Goal: Task Accomplishment & Management: Complete application form

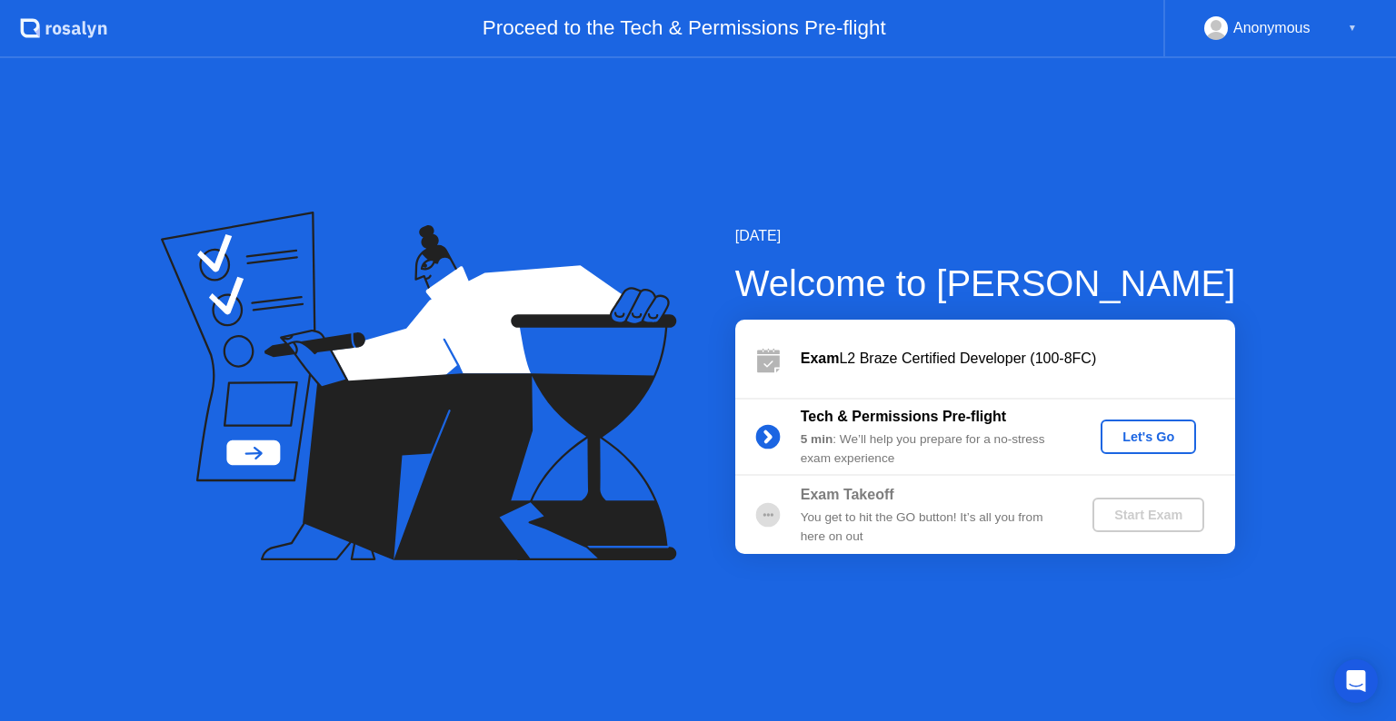
click at [1140, 435] on div "Let's Go" at bounding box center [1148, 437] width 81 height 15
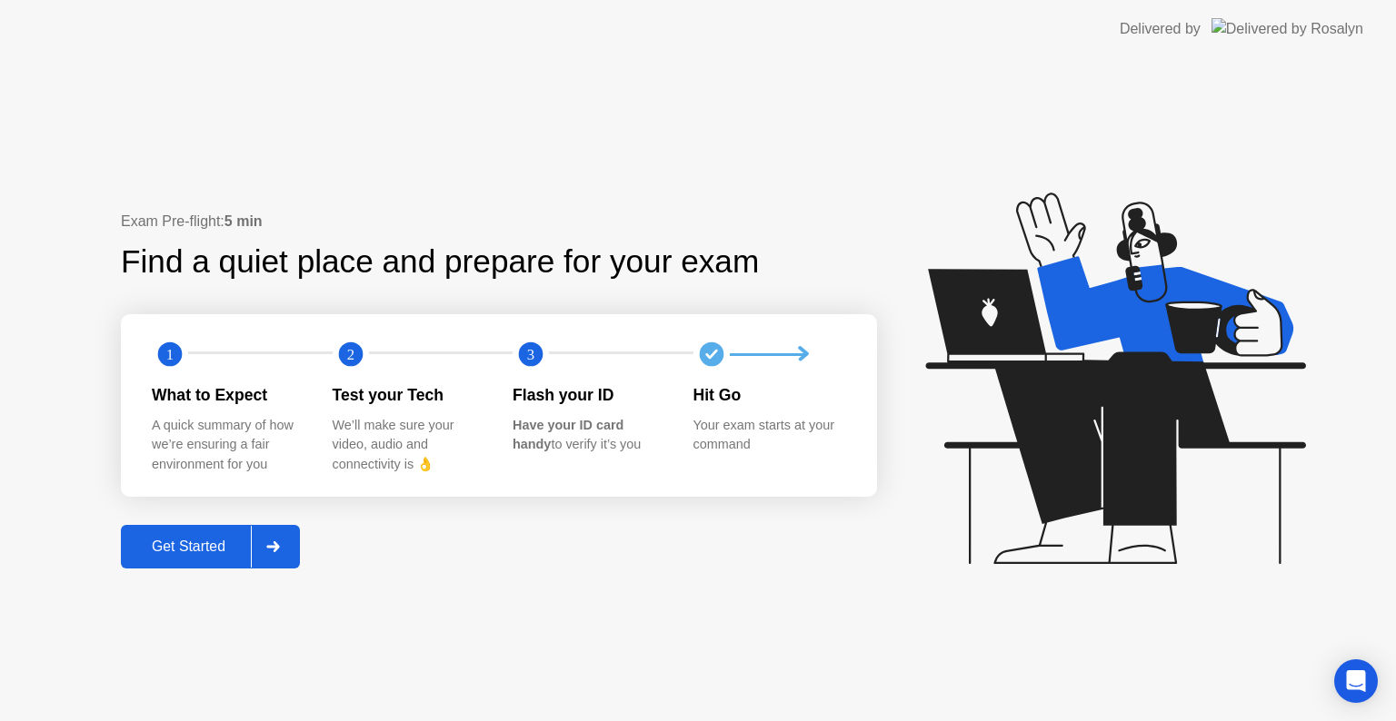
click at [165, 545] on div "Get Started" at bounding box center [188, 547] width 124 height 16
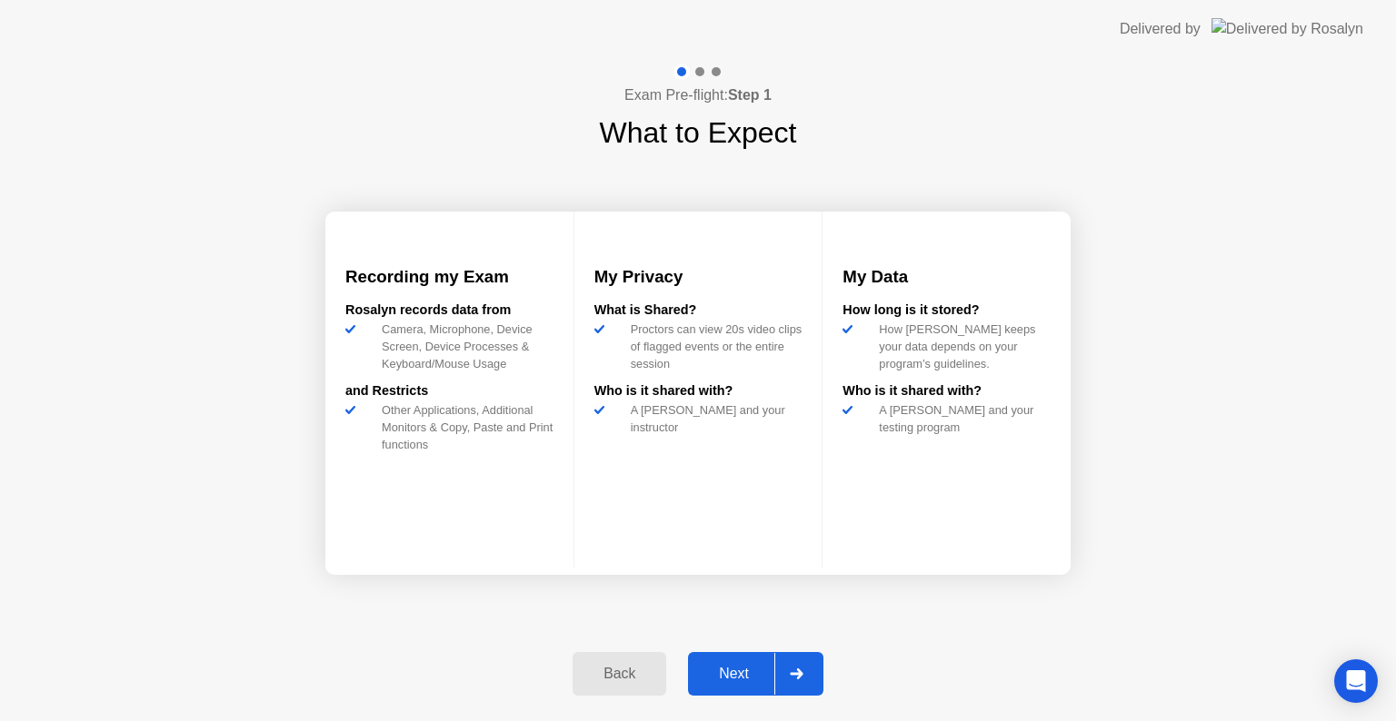
click at [745, 657] on button "Next" at bounding box center [755, 674] width 135 height 44
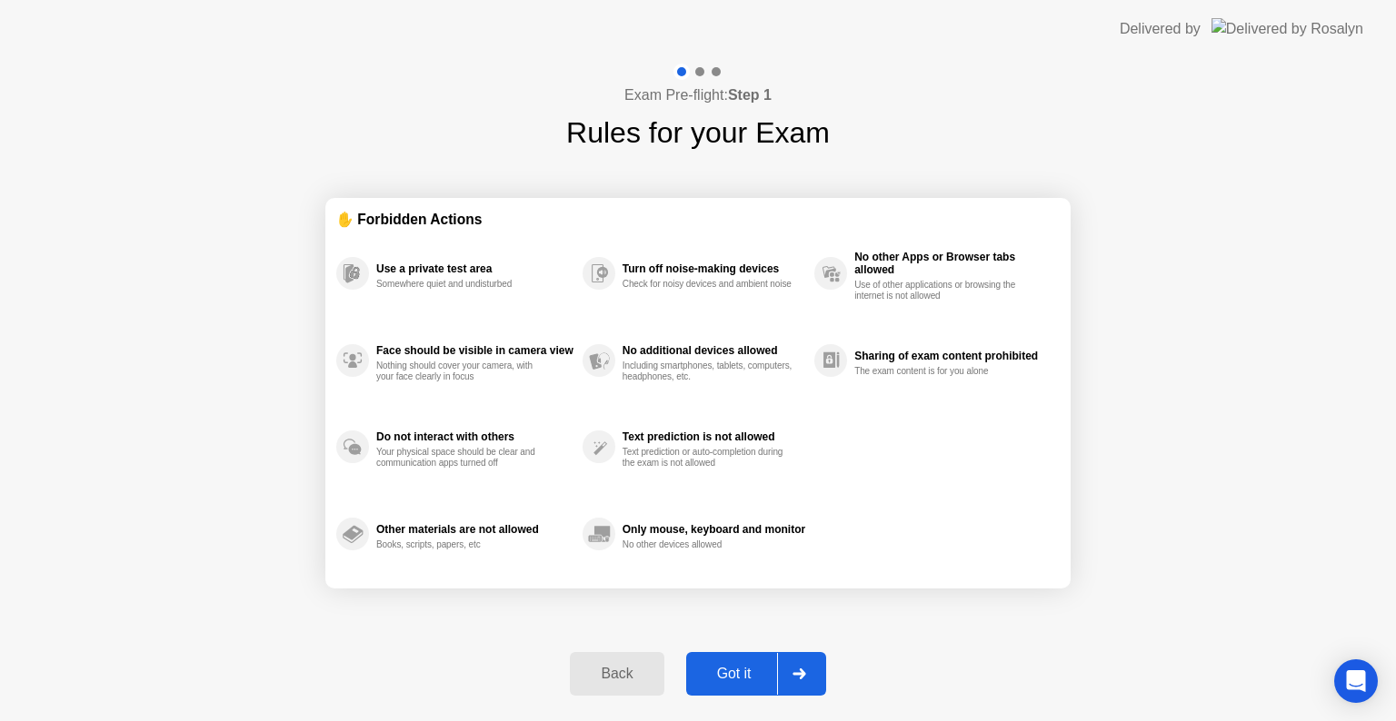
click at [739, 674] on div "Got it" at bounding box center [733, 674] width 85 height 16
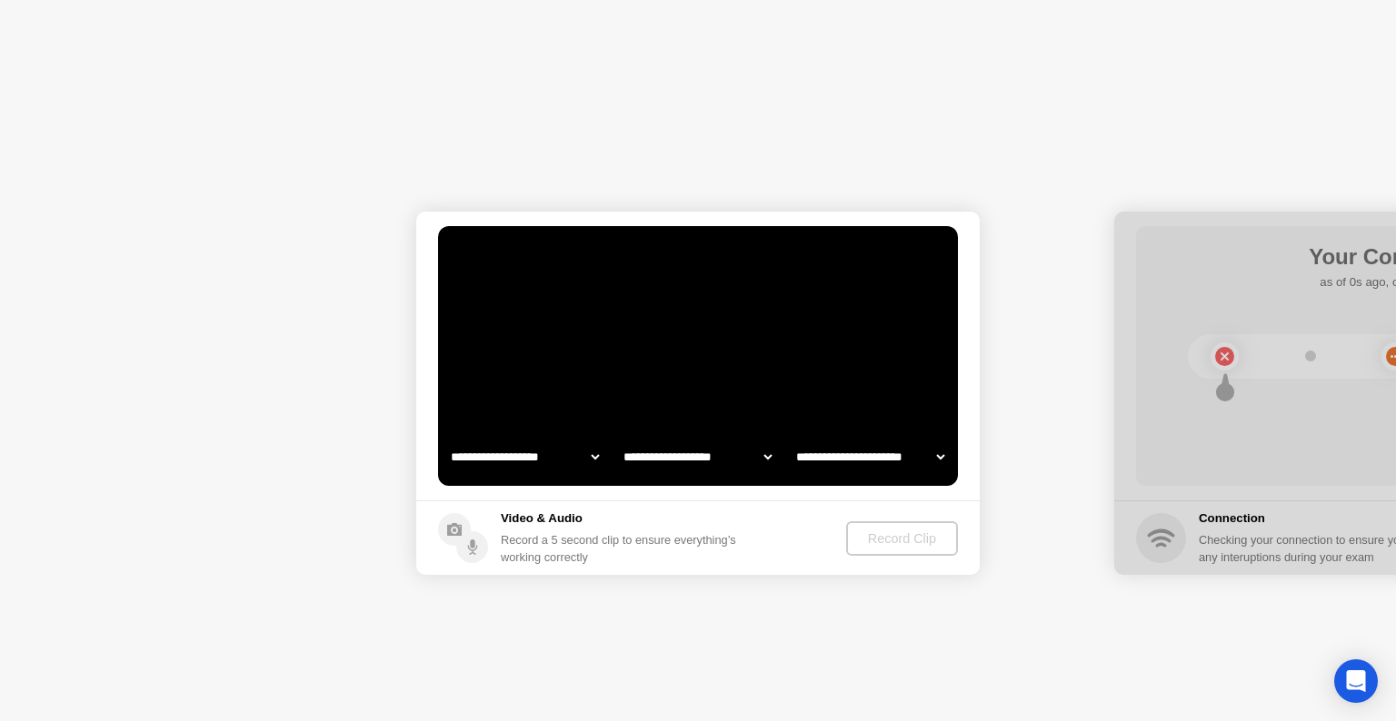
select select "**********"
select select "*******"
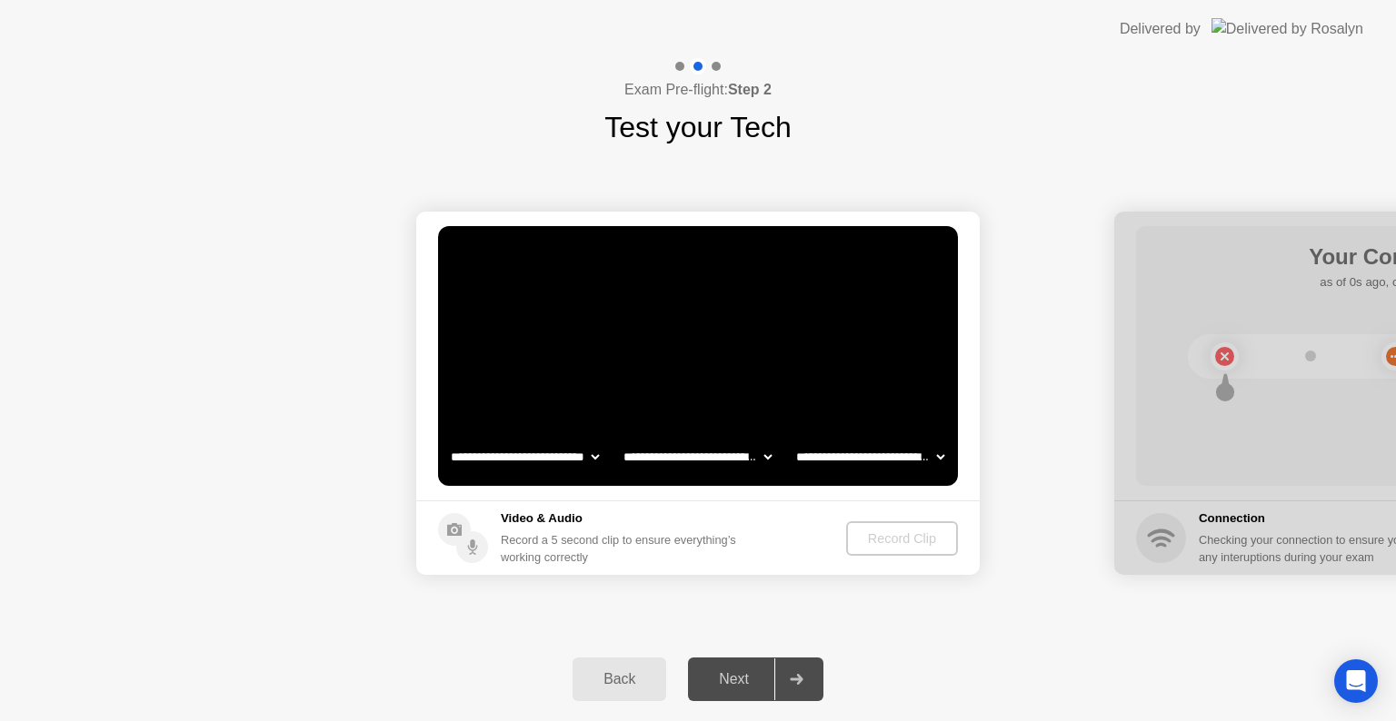
click at [683, 521] on h5 "Video & Audio" at bounding box center [622, 519] width 243 height 18
click at [880, 532] on div "Record Clip" at bounding box center [902, 539] width 97 height 15
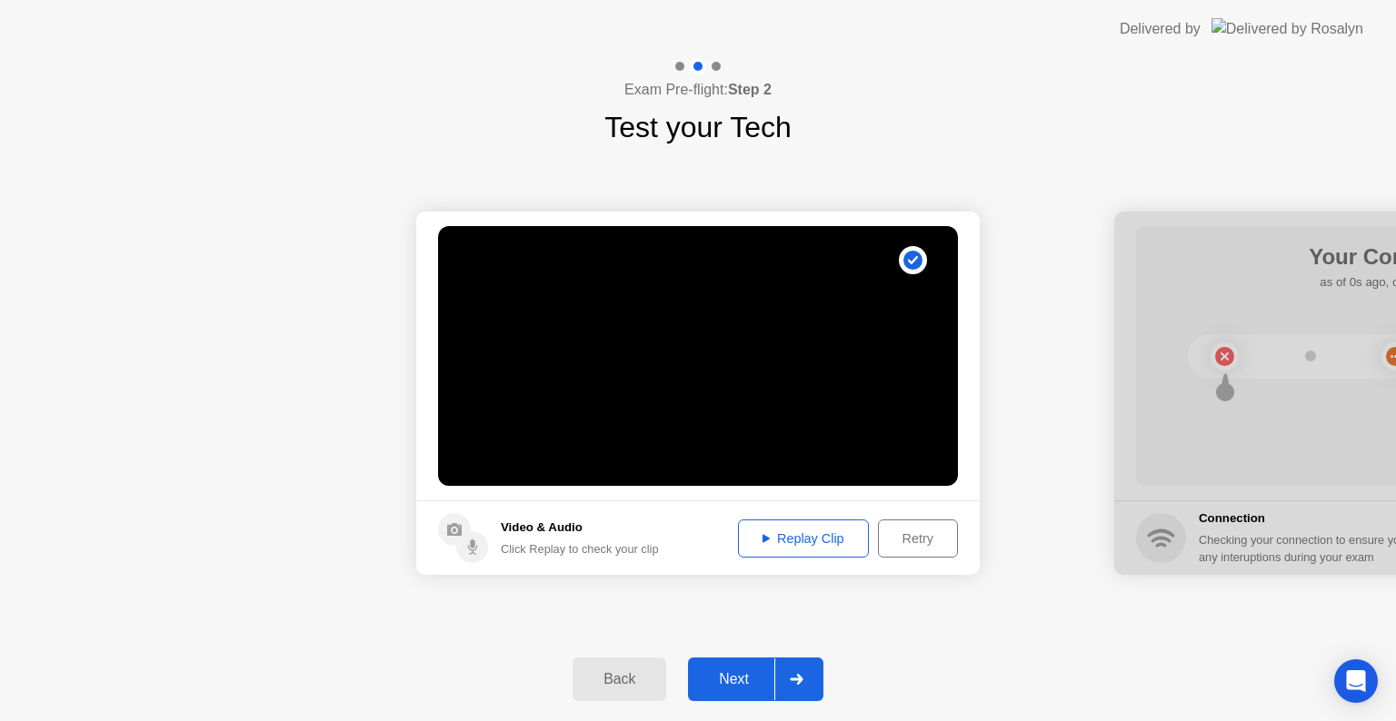
click at [790, 546] on div "Replay Clip" at bounding box center [803, 539] width 118 height 15
click at [710, 546] on footer "Video & Audio Click Replay to check your clip Replay Clip Retry" at bounding box center [697, 538] width 563 height 75
click at [732, 684] on div "Next" at bounding box center [733, 679] width 81 height 16
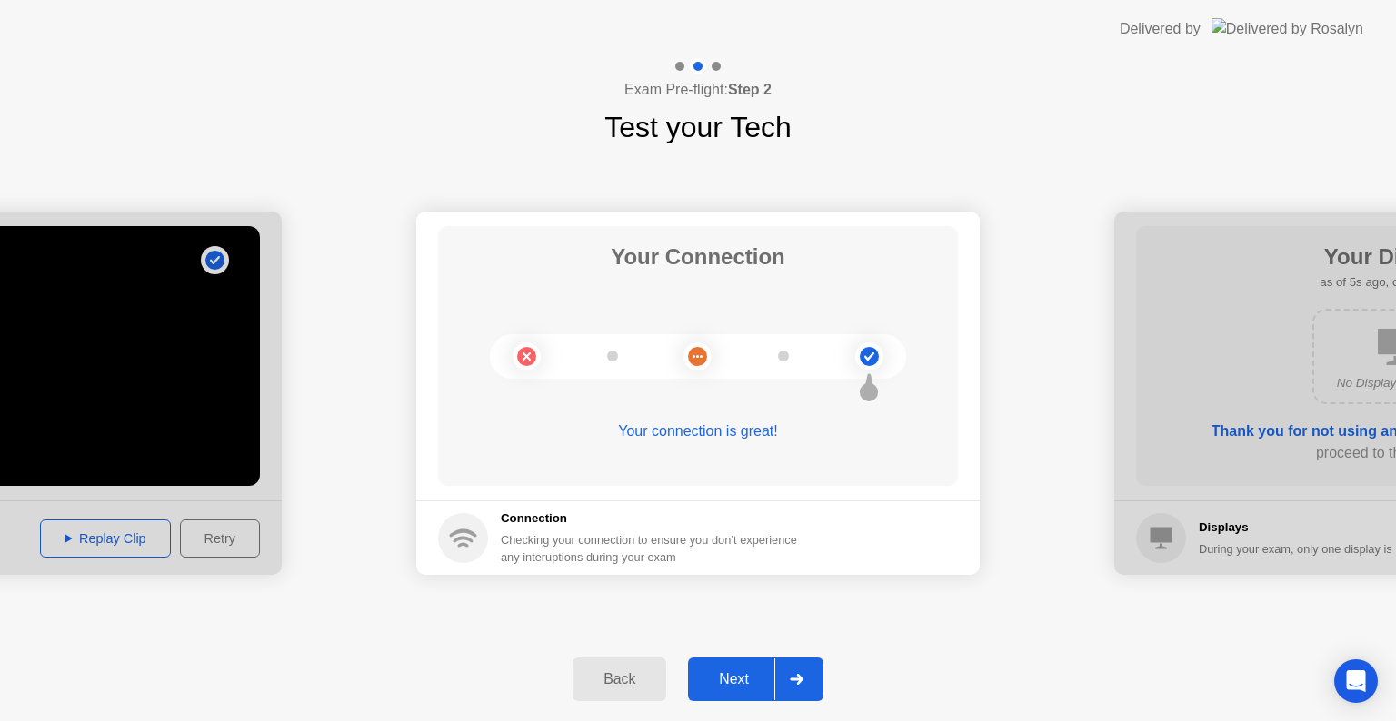
click at [718, 687] on div "Next" at bounding box center [733, 679] width 81 height 16
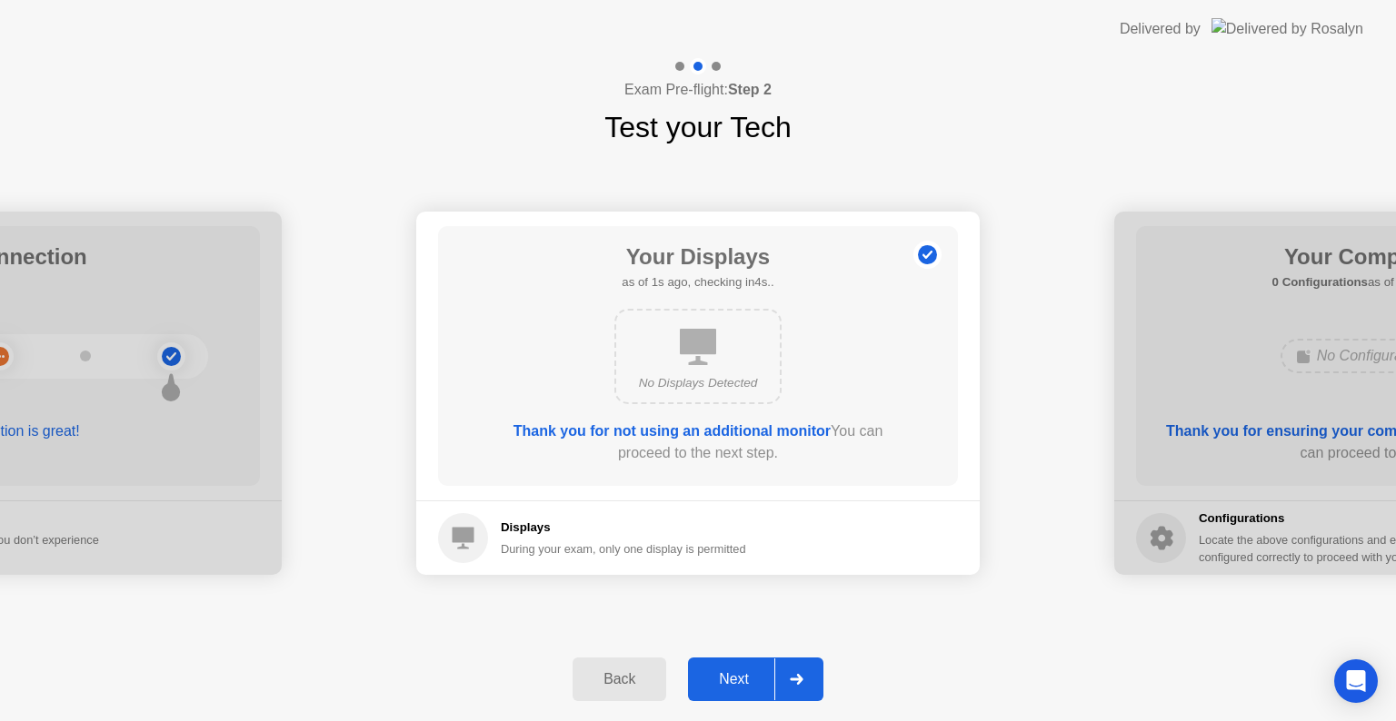
click at [718, 687] on div "Next" at bounding box center [733, 679] width 81 height 16
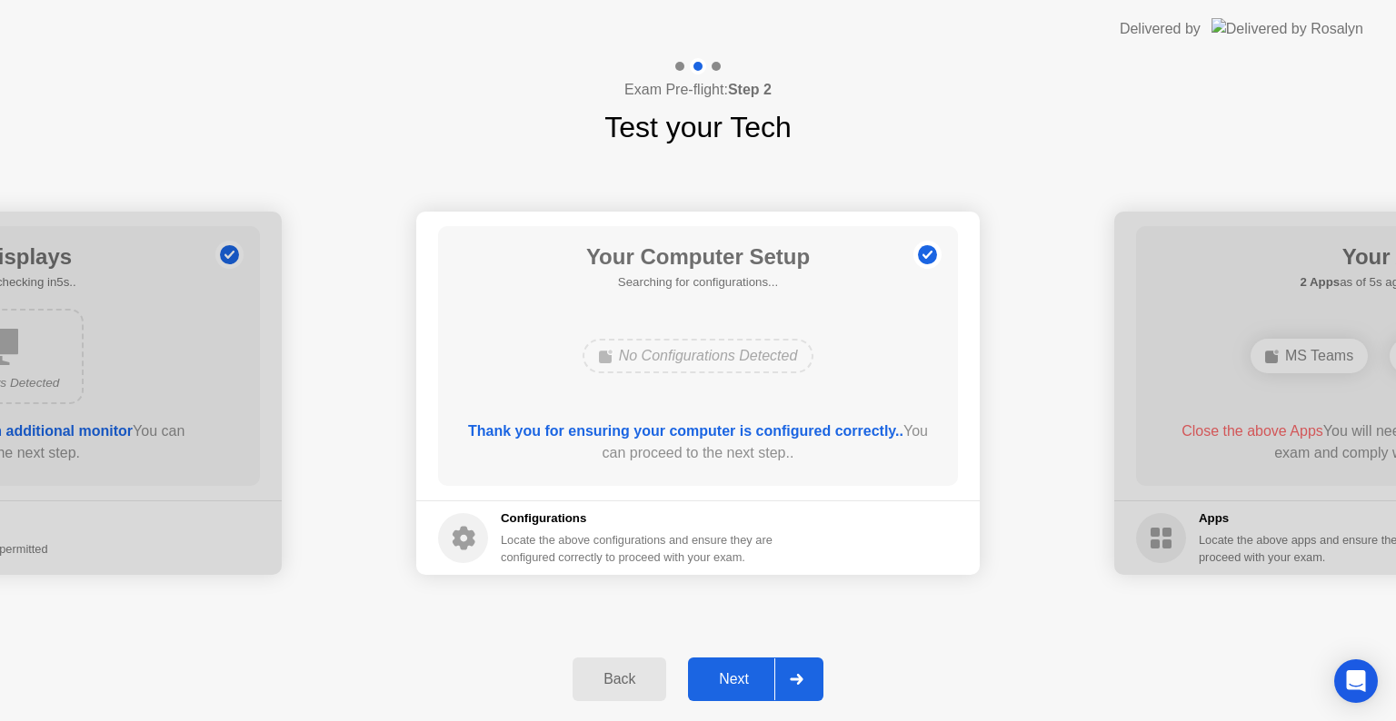
click at [742, 677] on div "Next" at bounding box center [733, 679] width 81 height 16
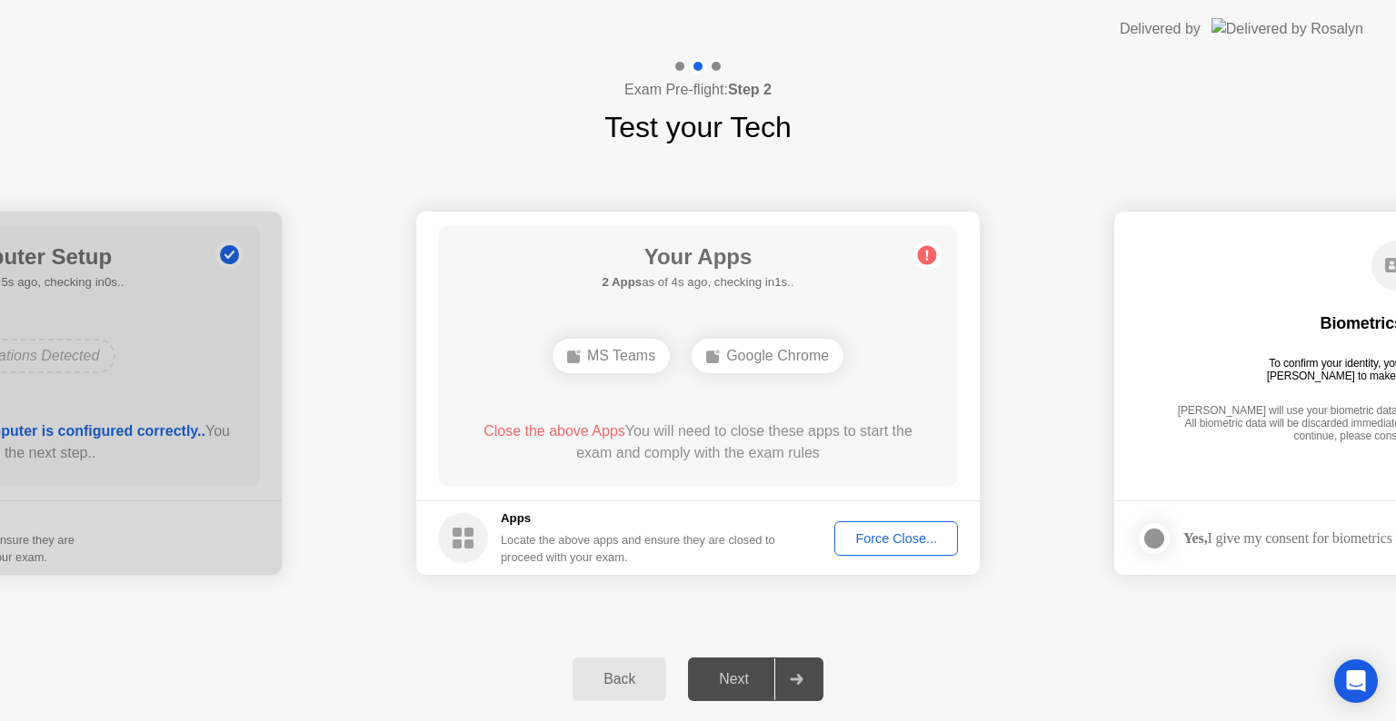
click at [890, 532] on div "Force Close..." at bounding box center [895, 539] width 111 height 15
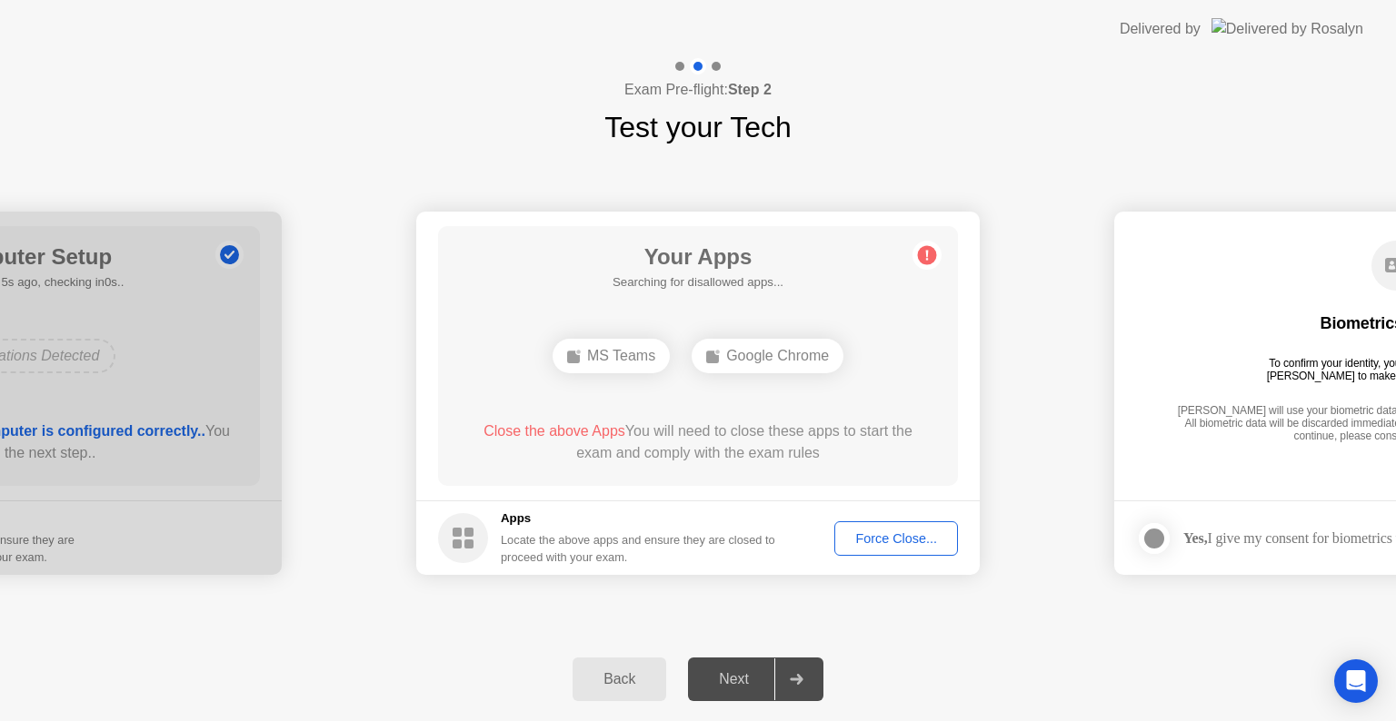
click at [945, 643] on div "Back Next" at bounding box center [698, 680] width 1396 height 84
click at [903, 625] on div "**********" at bounding box center [698, 393] width 1396 height 489
click at [776, 513] on h5 "Apps" at bounding box center [638, 519] width 275 height 18
click at [818, 465] on div "Close the above App You will need to close this app to start the exam and compl…" at bounding box center [698, 446] width 468 height 51
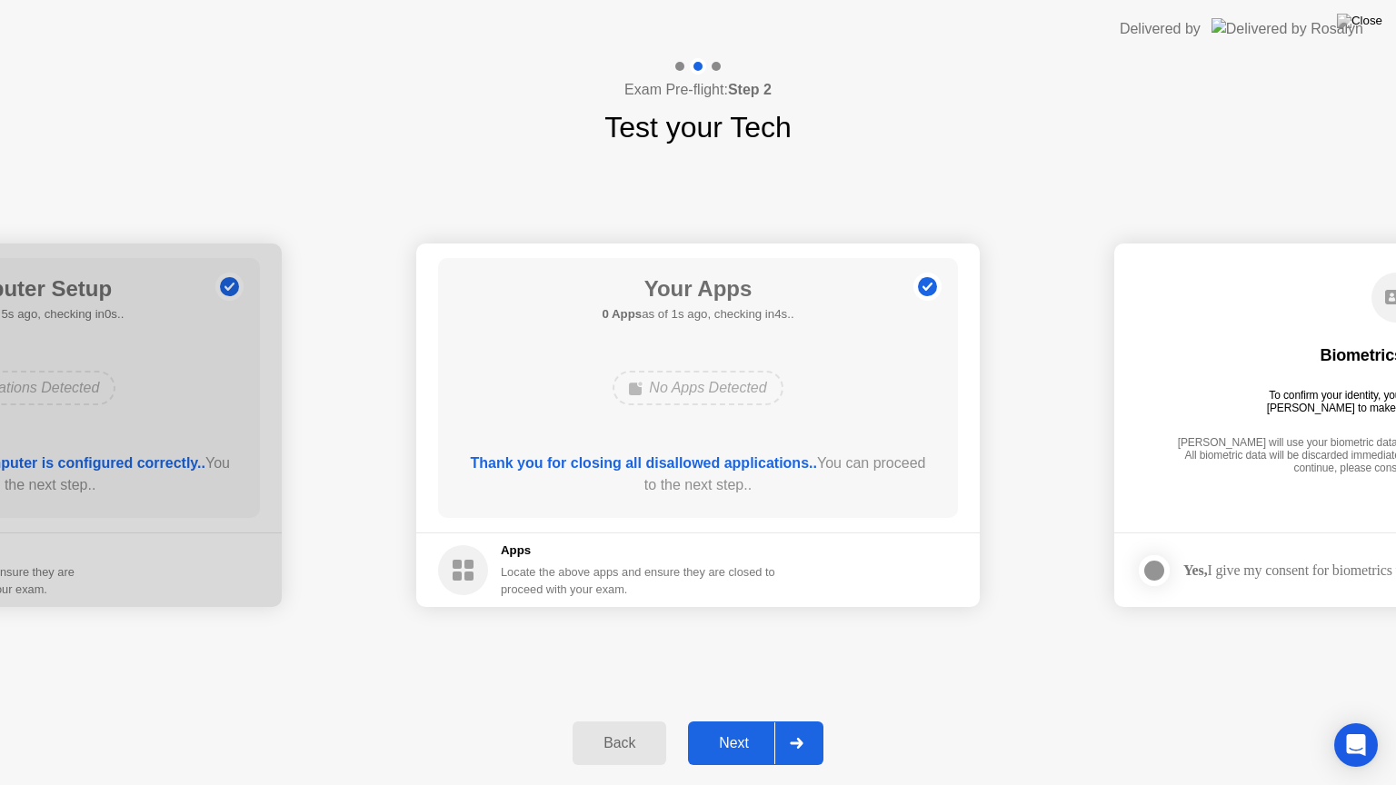
click at [741, 720] on div "Next" at bounding box center [733, 743] width 81 height 16
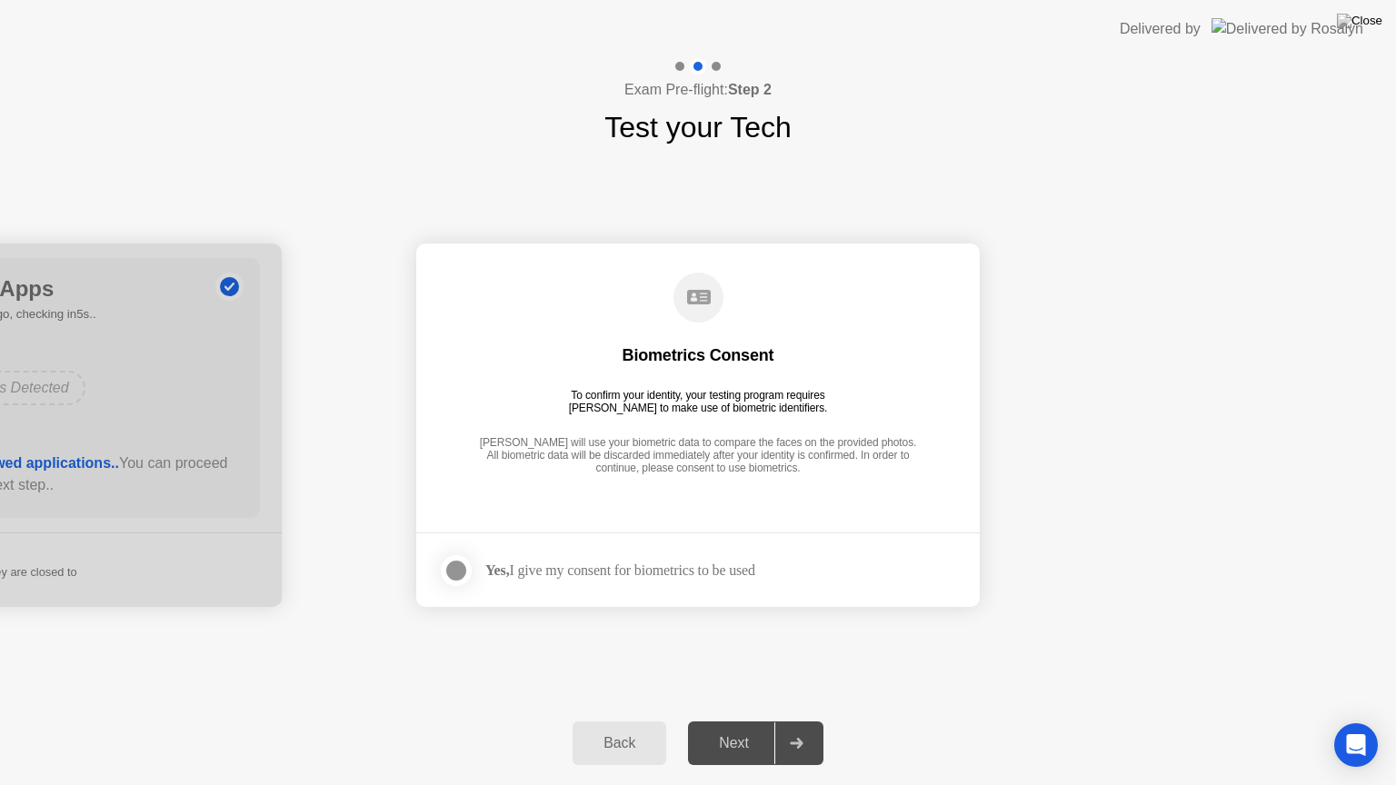
click at [458, 575] on div at bounding box center [456, 571] width 22 height 22
click at [728, 720] on button "Next" at bounding box center [755, 743] width 135 height 44
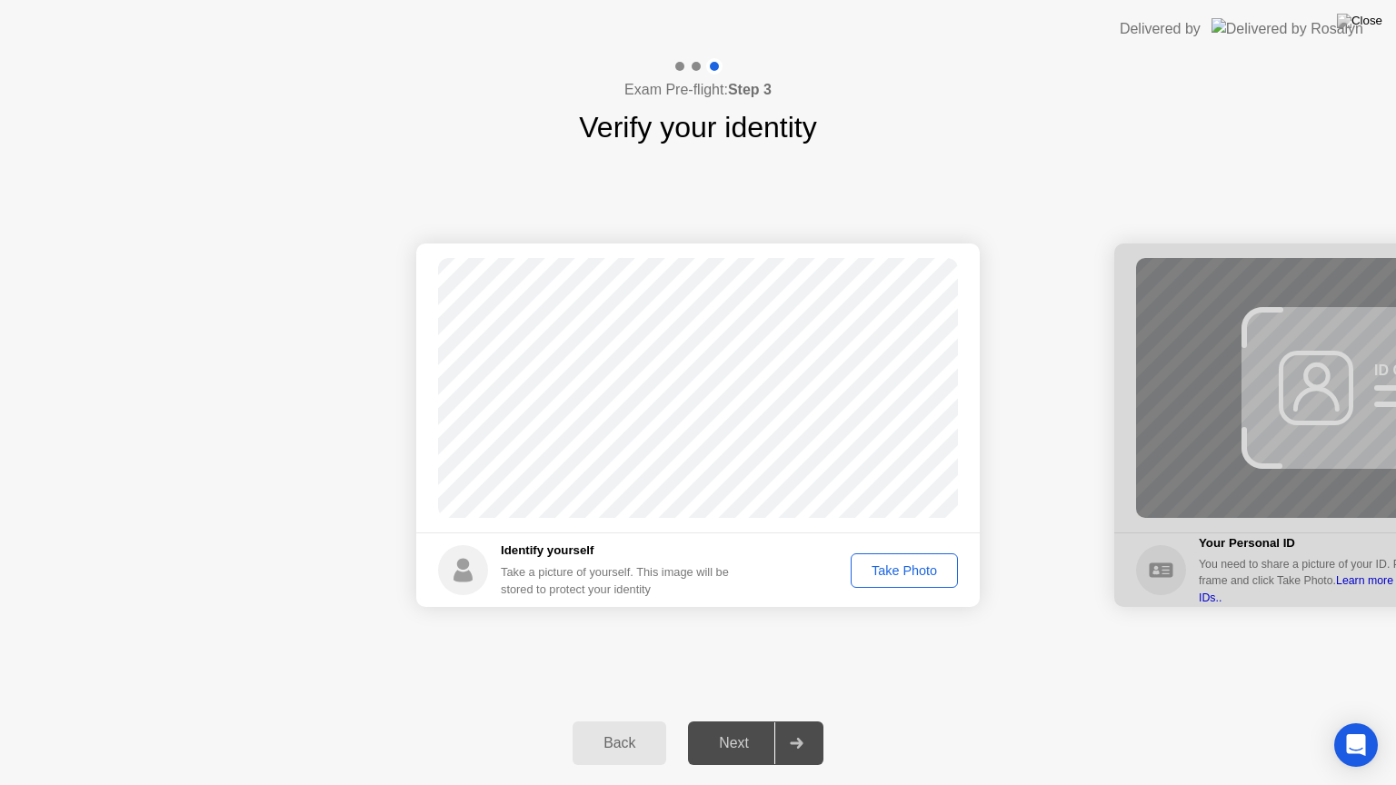
click at [933, 570] on div "Take Photo" at bounding box center [904, 570] width 94 height 15
click at [735, 720] on div "Next" at bounding box center [733, 743] width 81 height 16
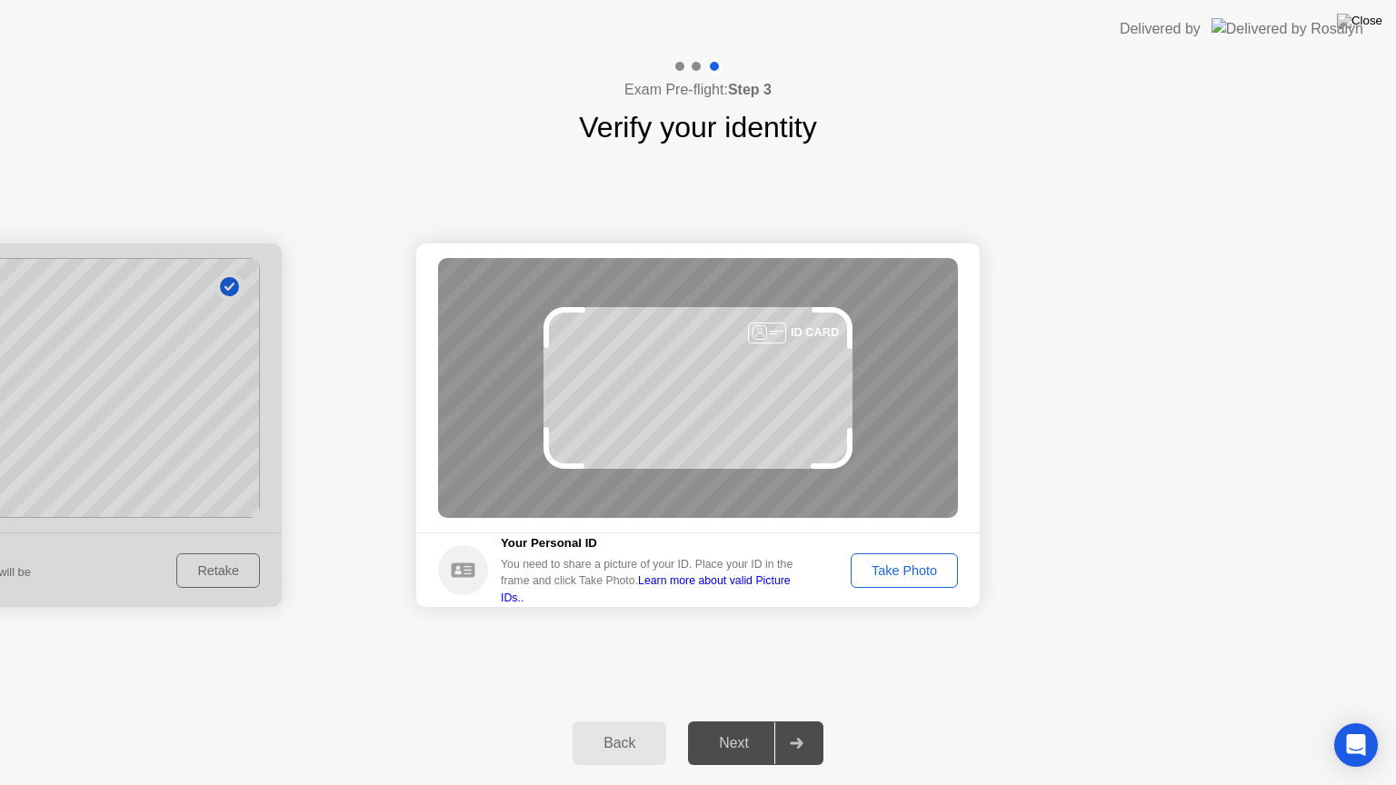
click at [863, 569] on div "Take Photo" at bounding box center [904, 570] width 94 height 15
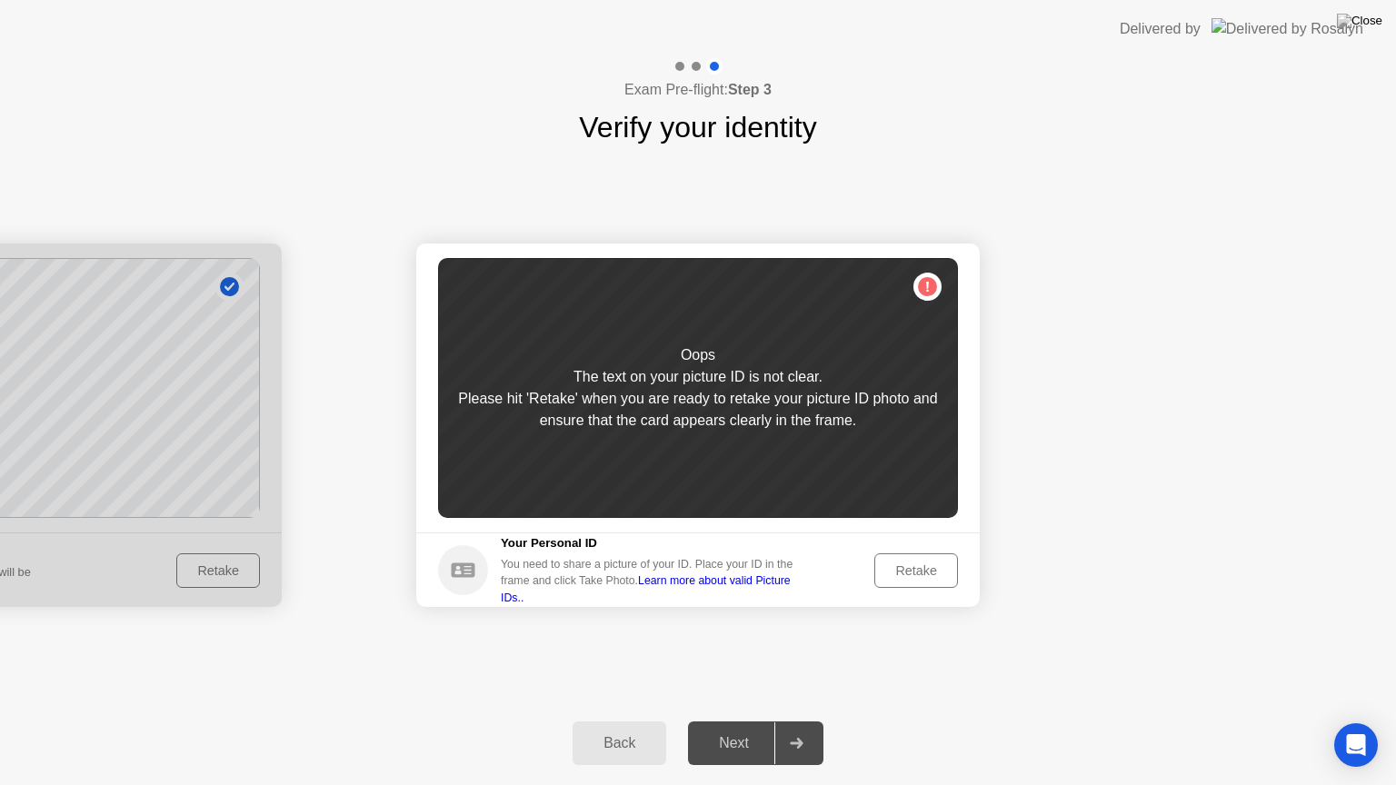
click at [913, 571] on div "Retake" at bounding box center [915, 570] width 71 height 15
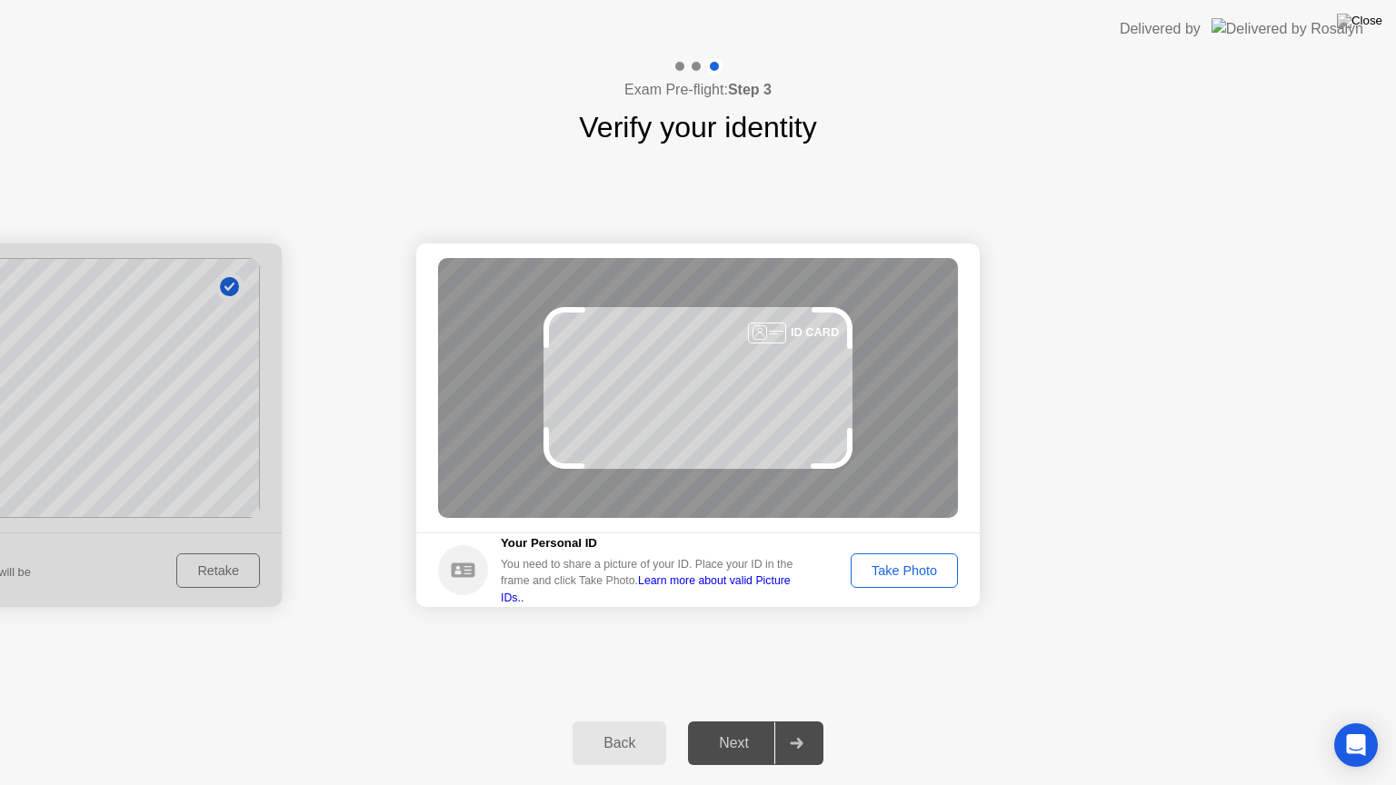
click at [913, 571] on div "Take Photo" at bounding box center [904, 570] width 94 height 15
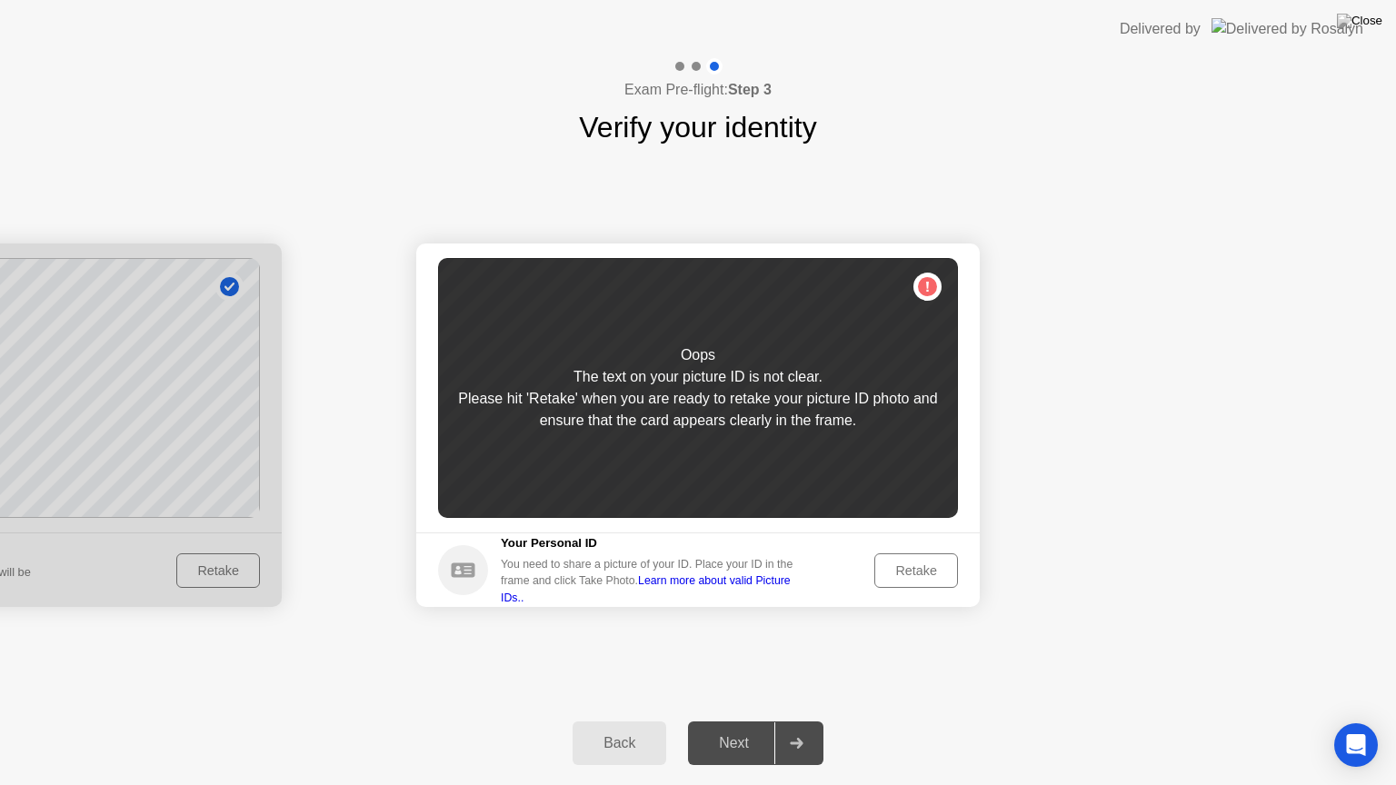
click at [913, 571] on div "Retake" at bounding box center [915, 570] width 71 height 15
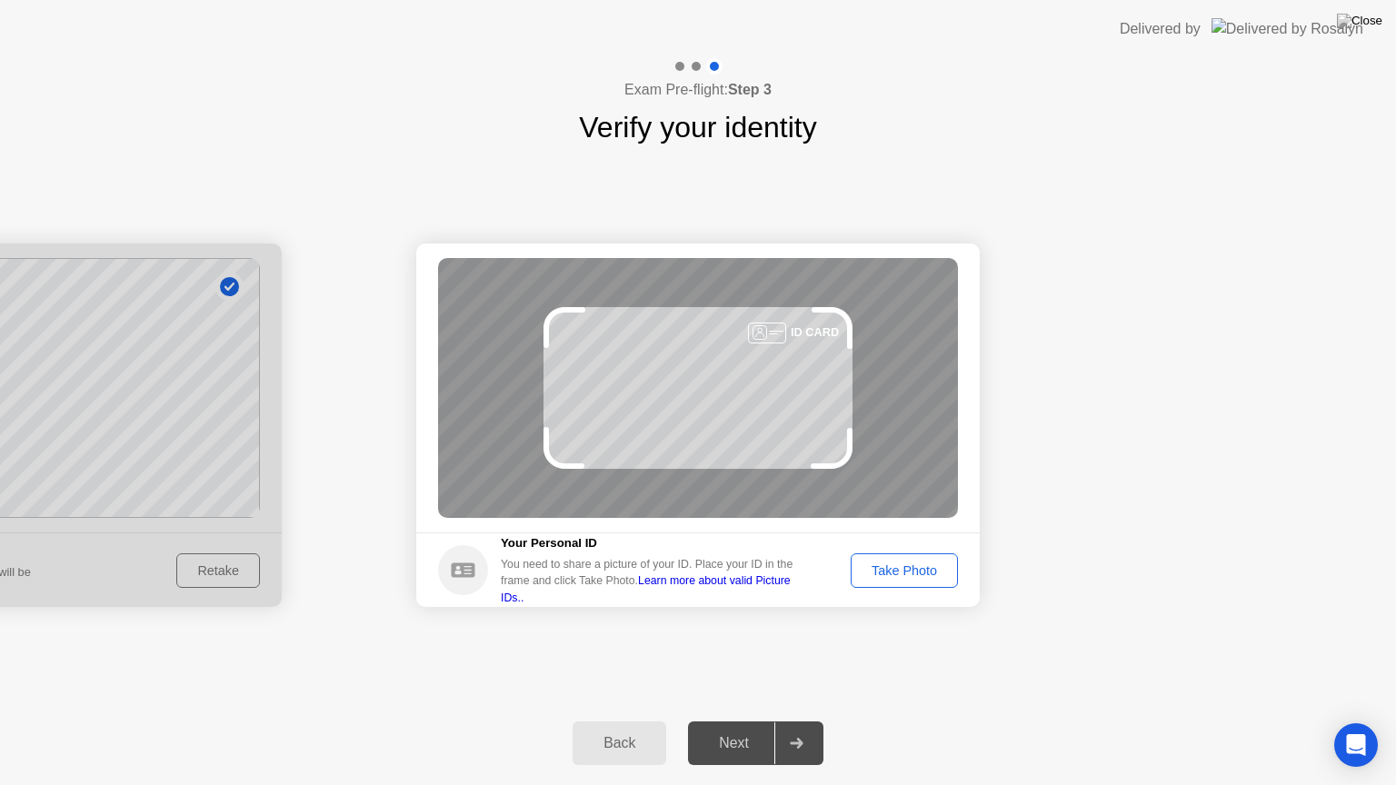
click at [913, 571] on div "Take Photo" at bounding box center [904, 570] width 94 height 15
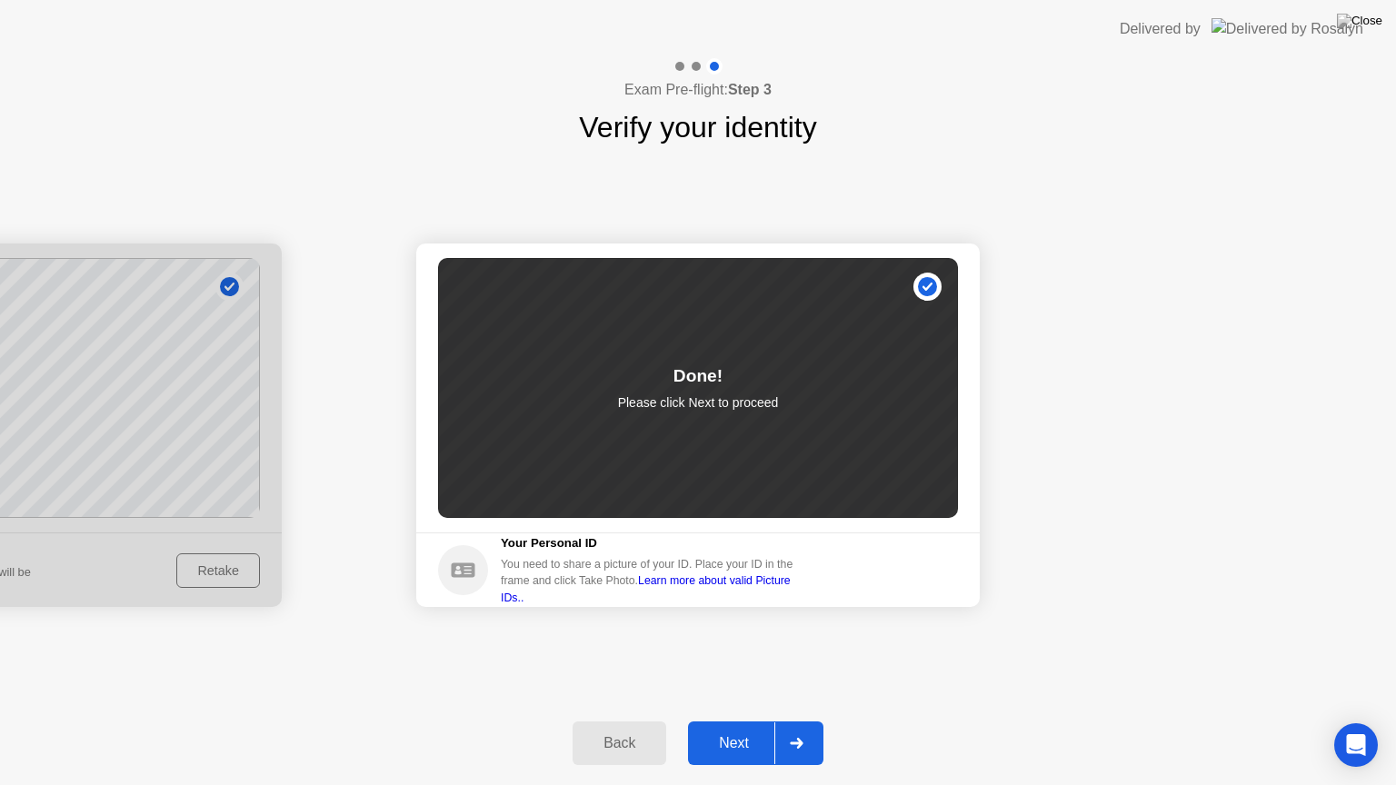
click at [746, 720] on div "Next" at bounding box center [733, 743] width 81 height 16
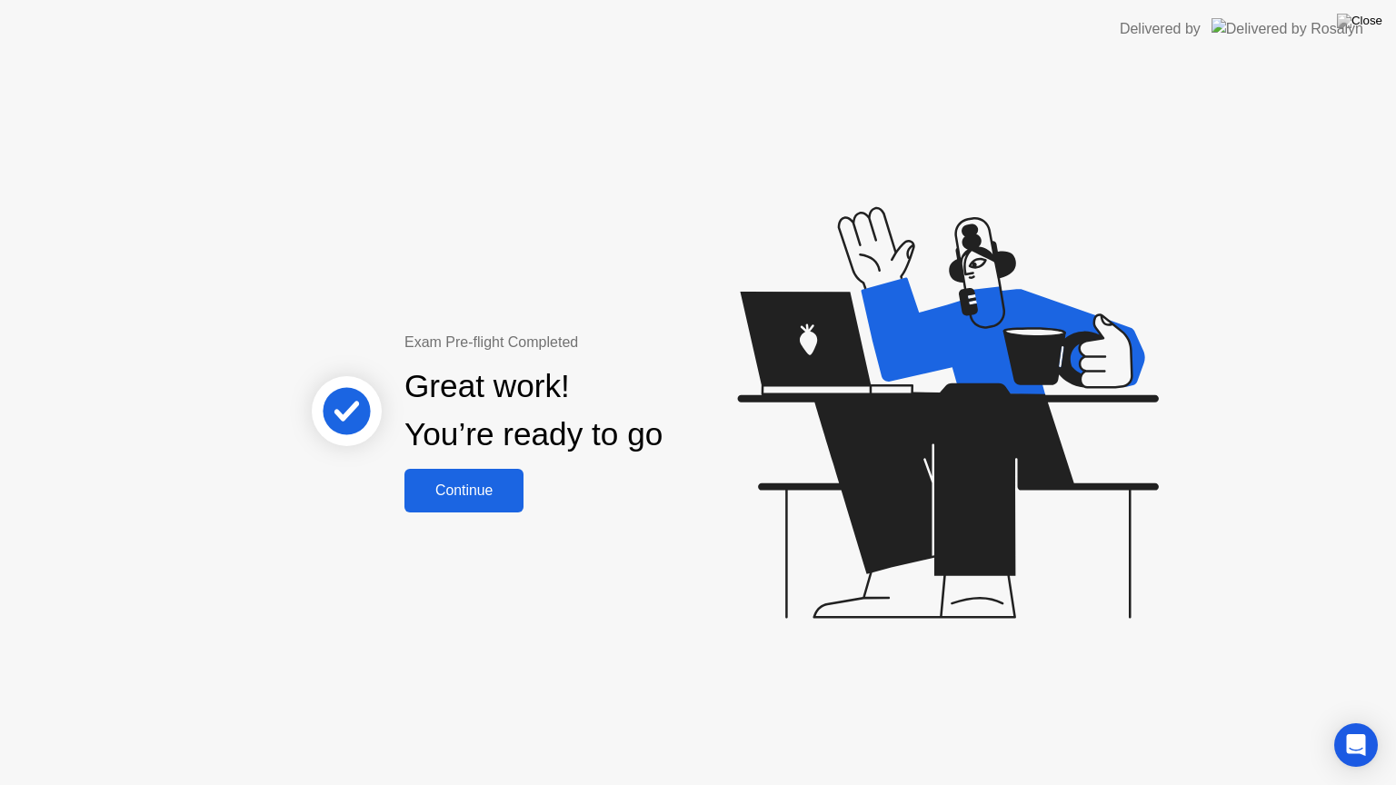
click at [464, 483] on div "Continue" at bounding box center [464, 490] width 108 height 16
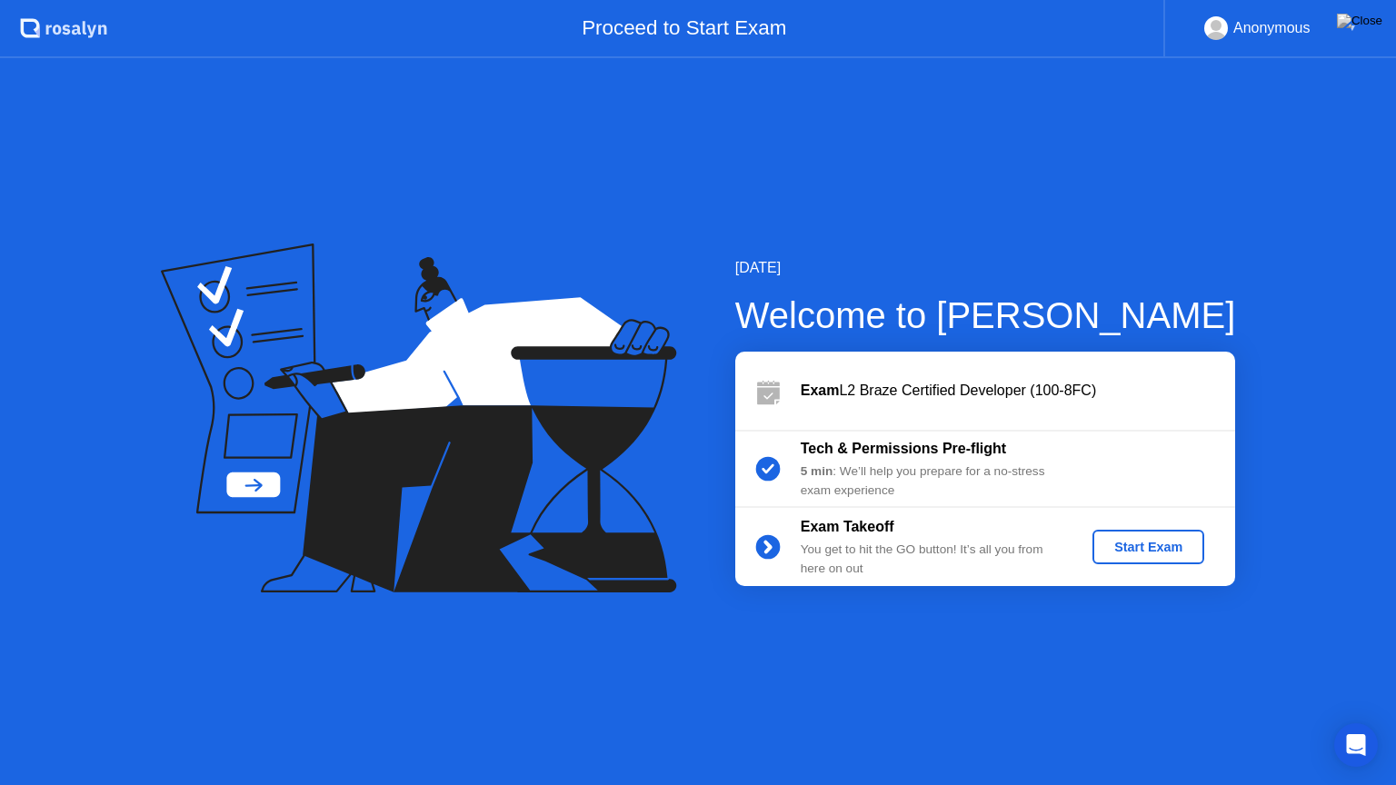
click at [1134, 551] on div "Start Exam" at bounding box center [1147, 547] width 97 height 15
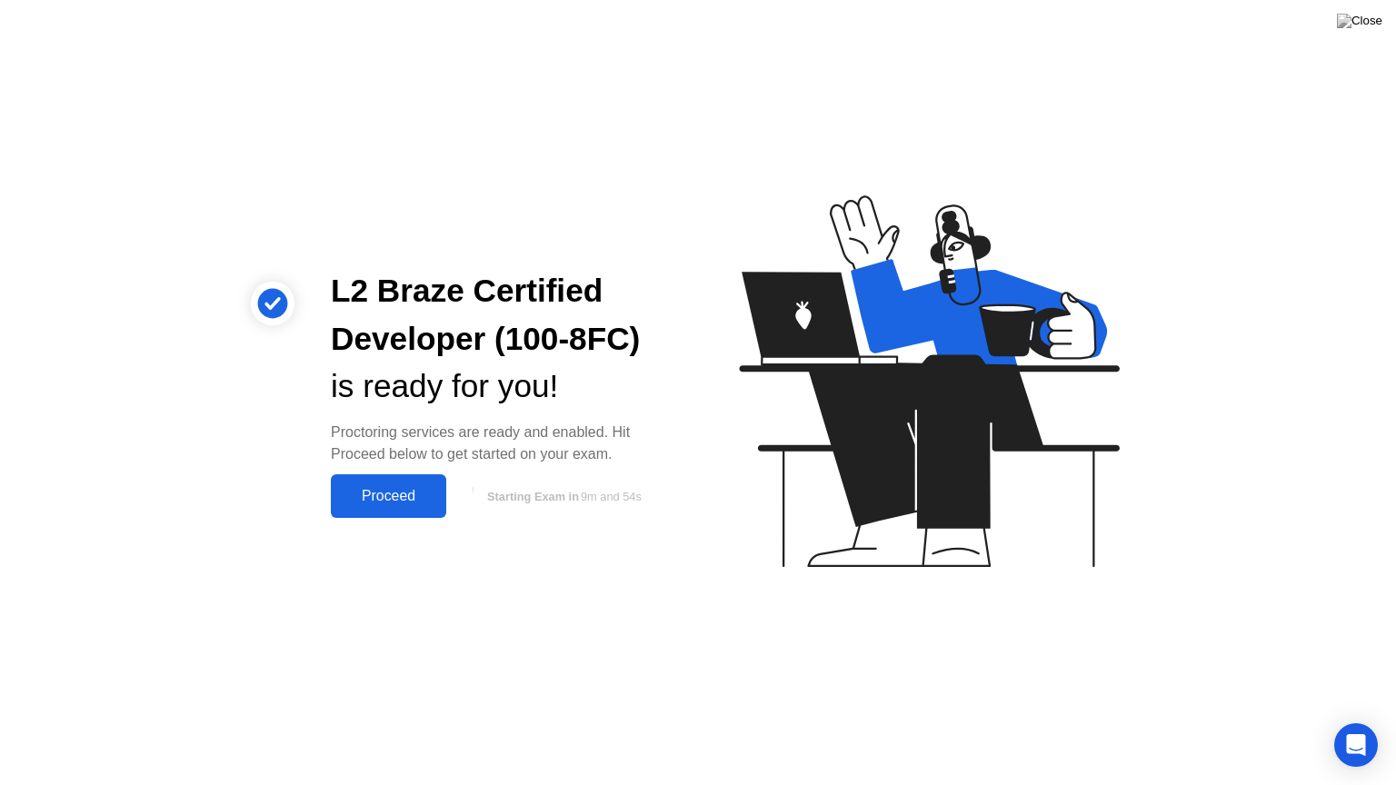
click at [374, 489] on div "Proceed" at bounding box center [388, 496] width 104 height 16
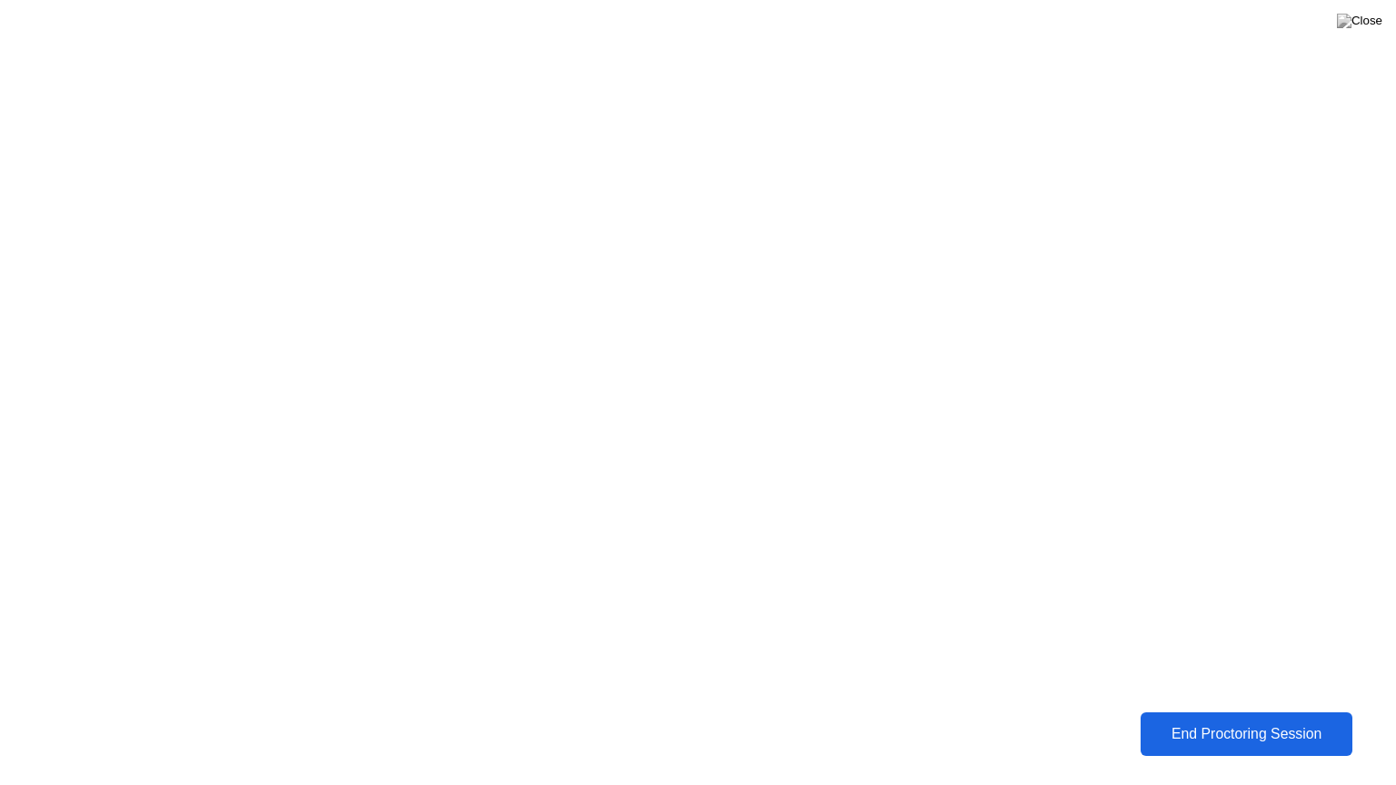
click at [1243, 720] on div "End Proctoring Session" at bounding box center [1246, 734] width 201 height 16
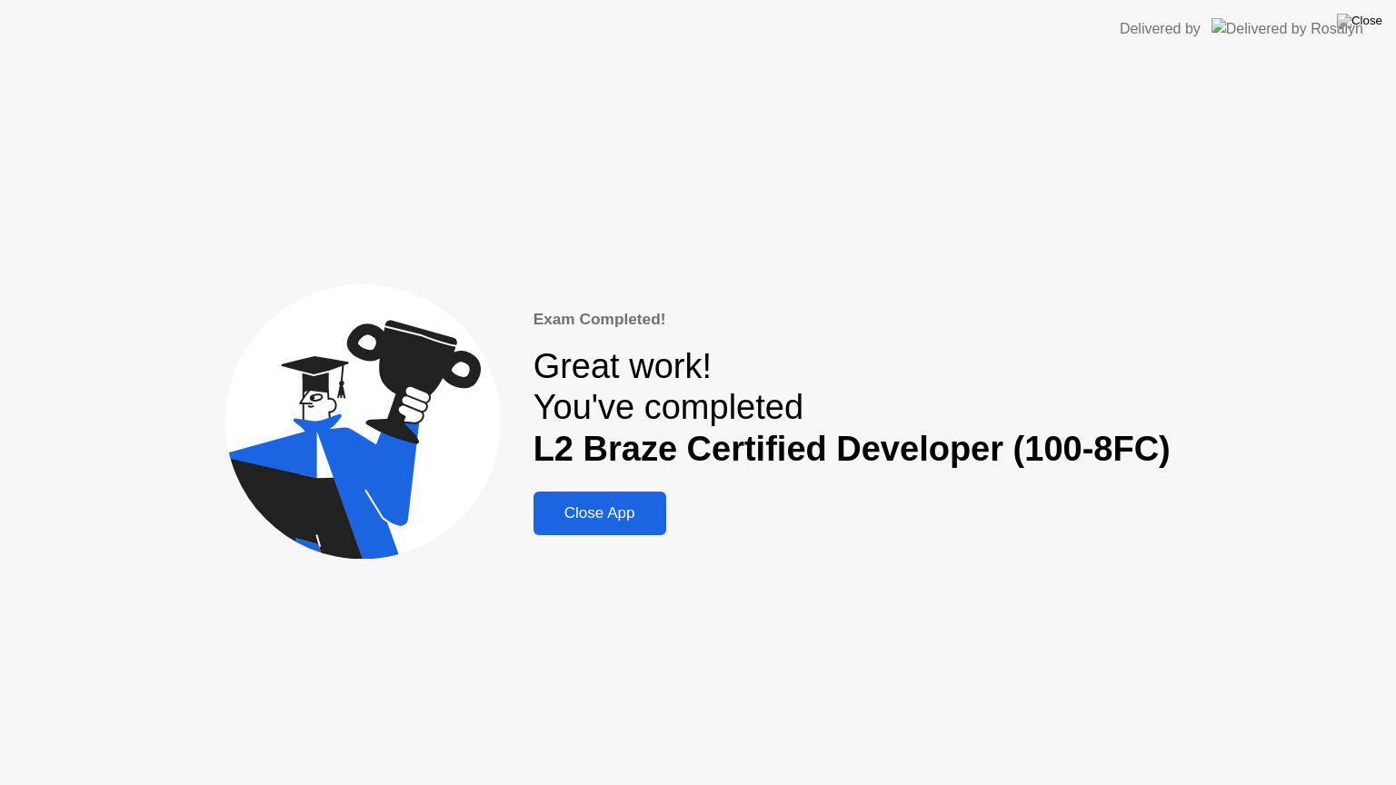
click at [591, 516] on div "Close App" at bounding box center [600, 513] width 122 height 18
